Goal: Task Accomplishment & Management: Manage account settings

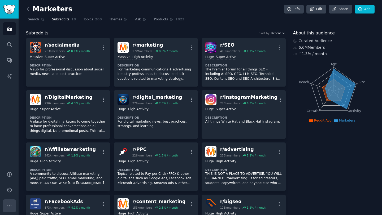
click at [10, 182] on icon "Sidebar" at bounding box center [10, 206] width 6 height 6
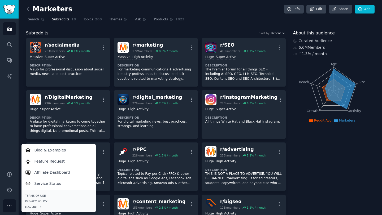
click at [30, 182] on div "Log Out →" at bounding box center [58, 207] width 67 height 4
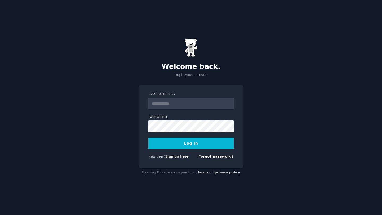
click at [169, 105] on input "Email Address" at bounding box center [190, 104] width 85 height 12
type input "**********"
